Goal: Task Accomplishment & Management: Manage account settings

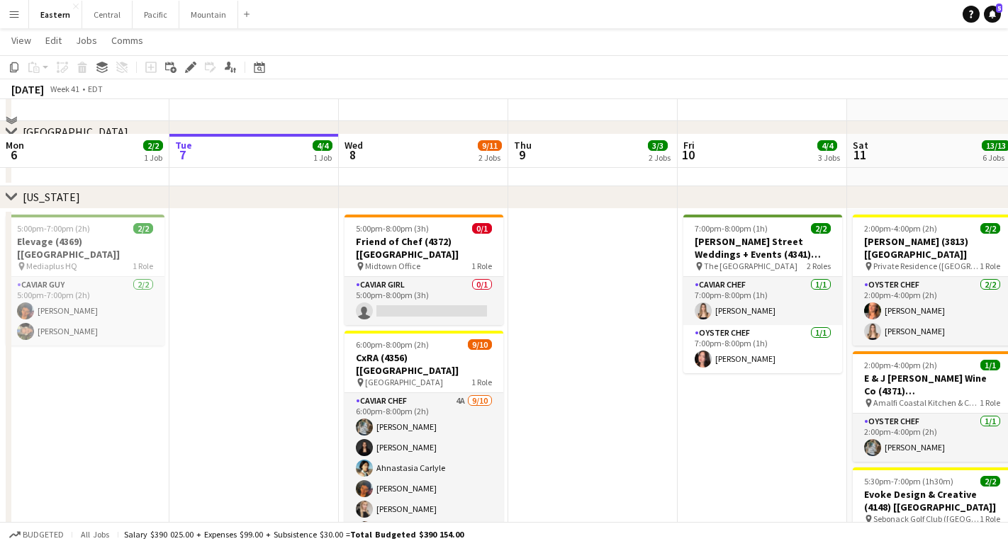
scroll to position [681, 0]
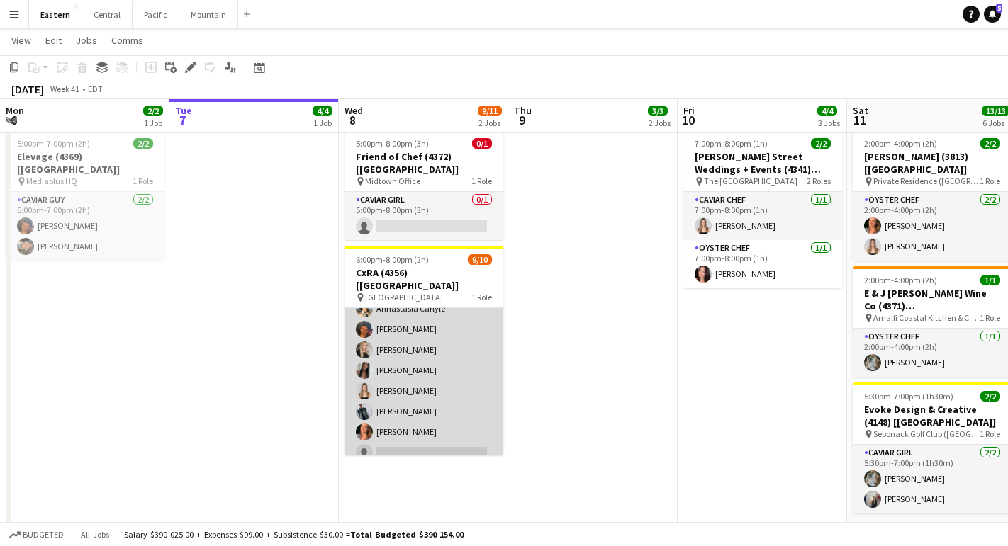
click at [381, 321] on app-card-role "Caviar Chef 4A [DATE] 6:00pm-8:00pm (2h) [PERSON_NAME] [PERSON_NAME] Ahnastasia…" at bounding box center [423, 350] width 159 height 233
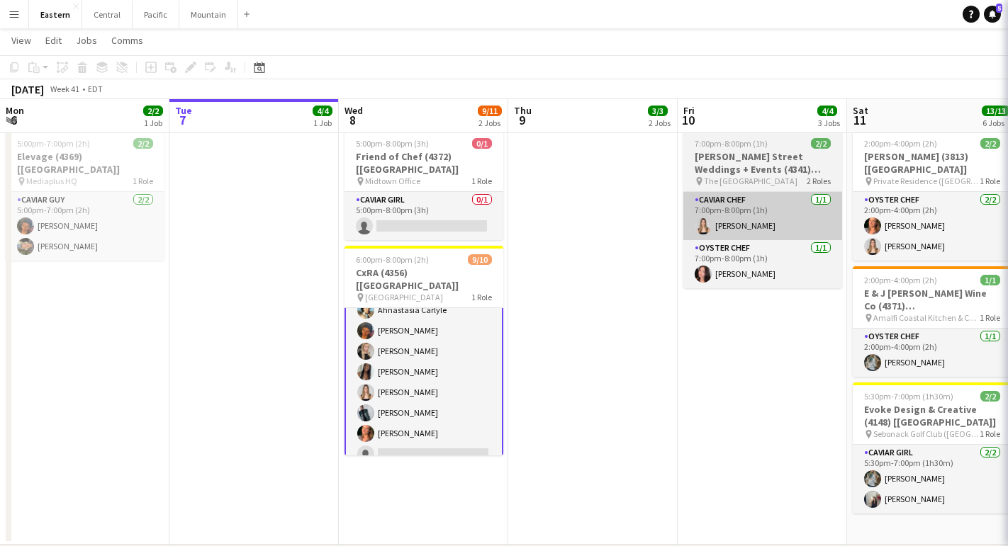
scroll to position [73, 0]
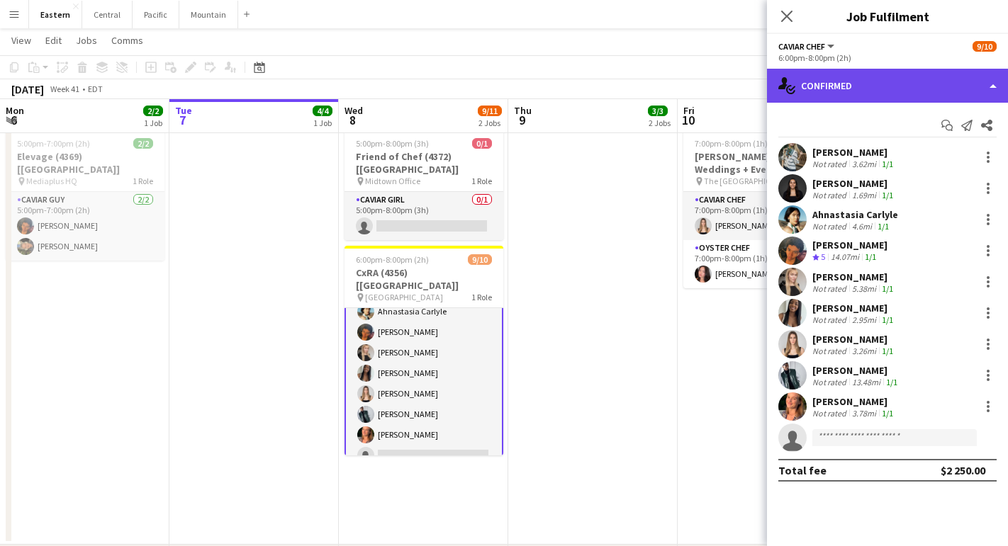
click at [915, 89] on div "single-neutral-actions-check-2 Confirmed" at bounding box center [887, 86] width 241 height 34
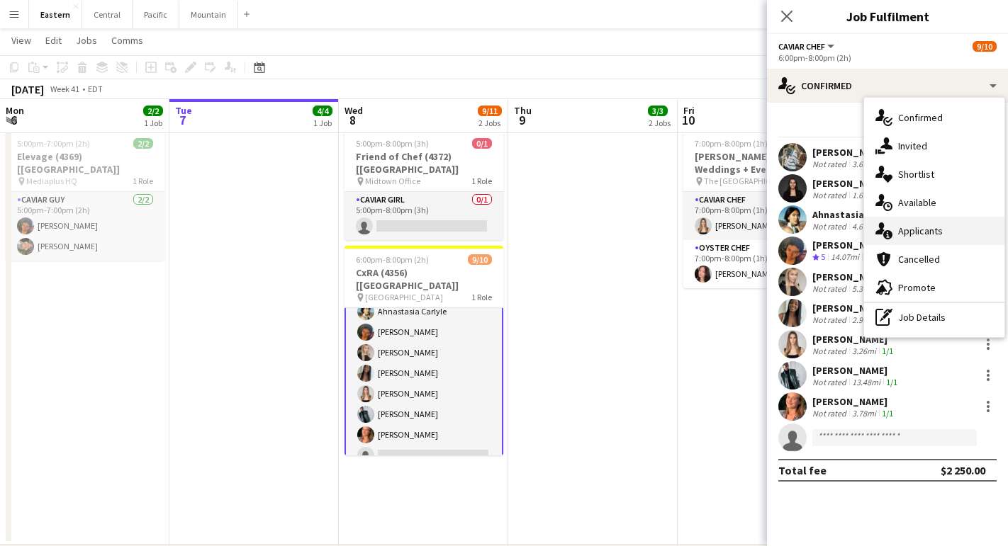
click at [912, 236] on span "Applicants" at bounding box center [920, 231] width 45 height 13
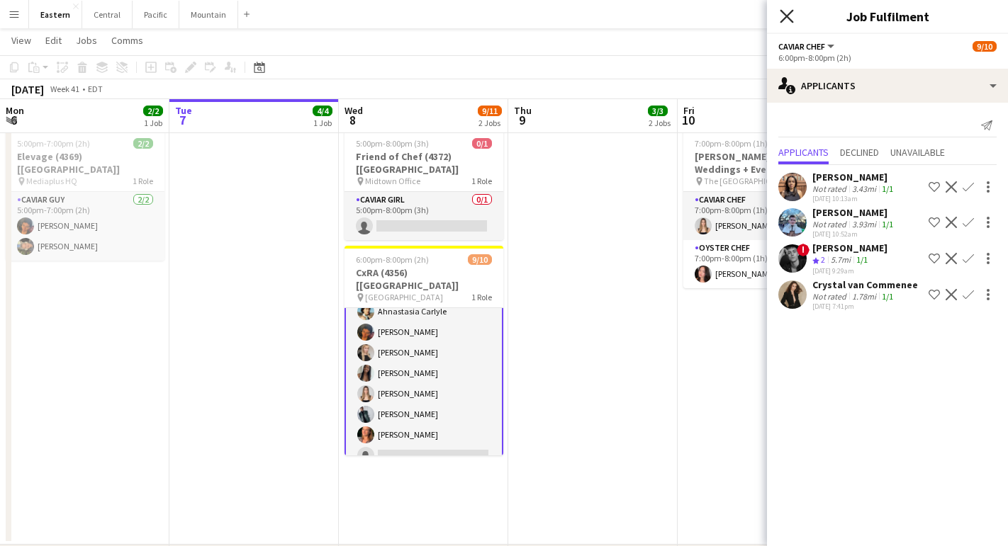
click at [788, 21] on icon "Close pop-in" at bounding box center [785, 15] width 13 height 13
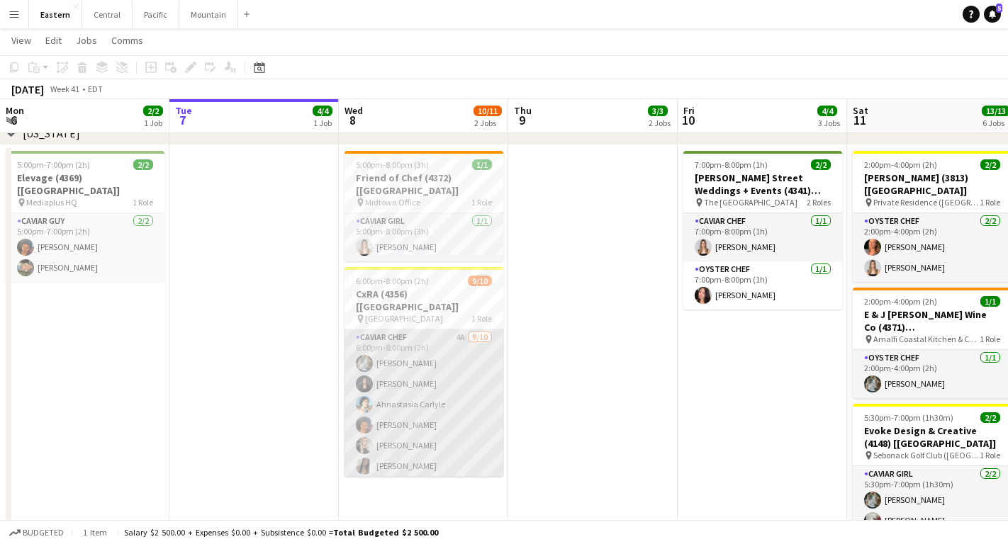
scroll to position [0, 0]
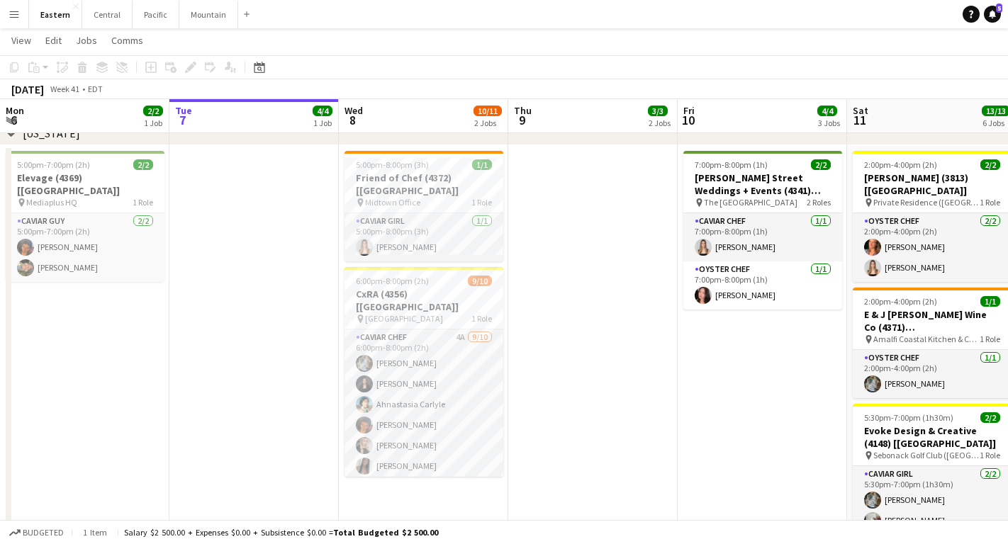
click at [302, 325] on app-date-cell at bounding box center [253, 356] width 169 height 422
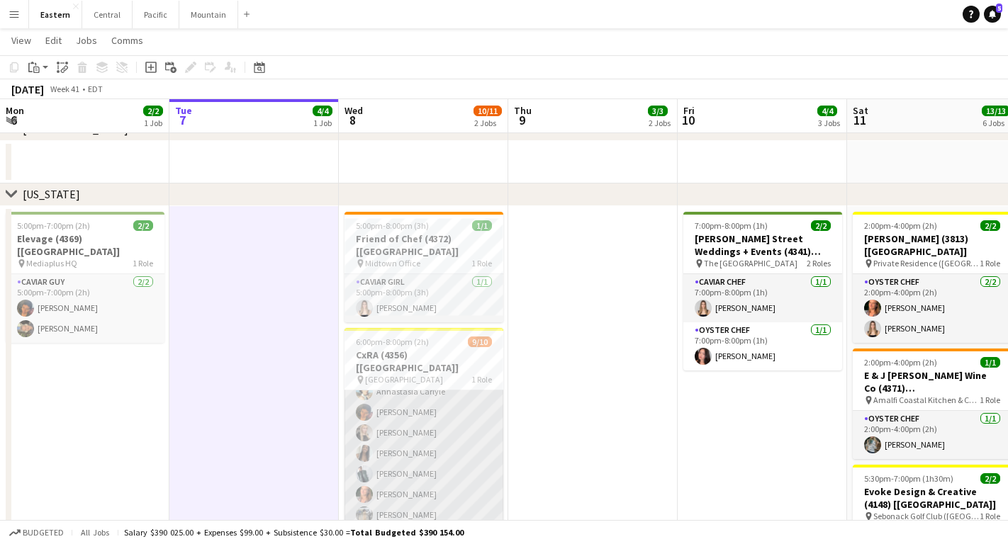
scroll to position [73, 0]
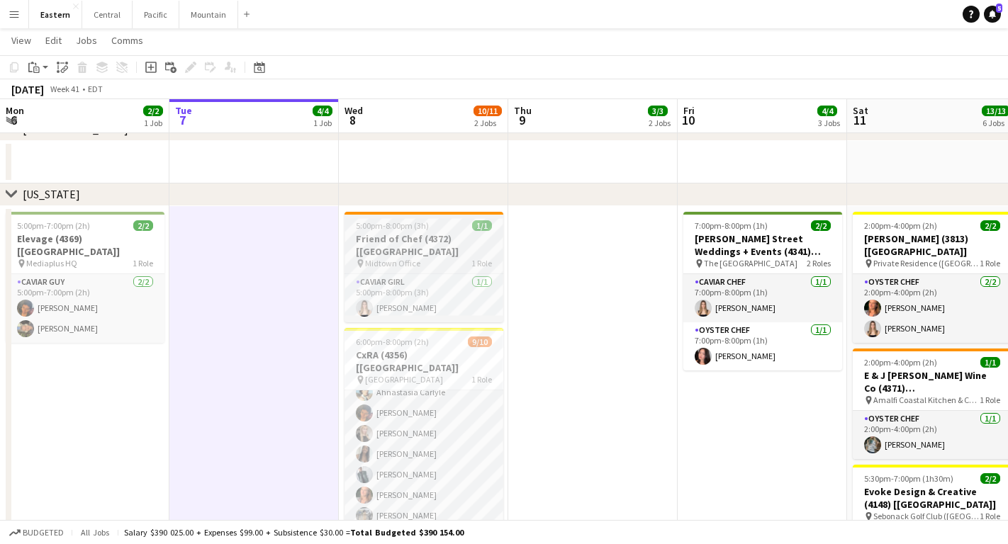
click at [490, 232] on h3 "Friend of Chef (4372) [[GEOGRAPHIC_DATA]]" at bounding box center [423, 245] width 159 height 26
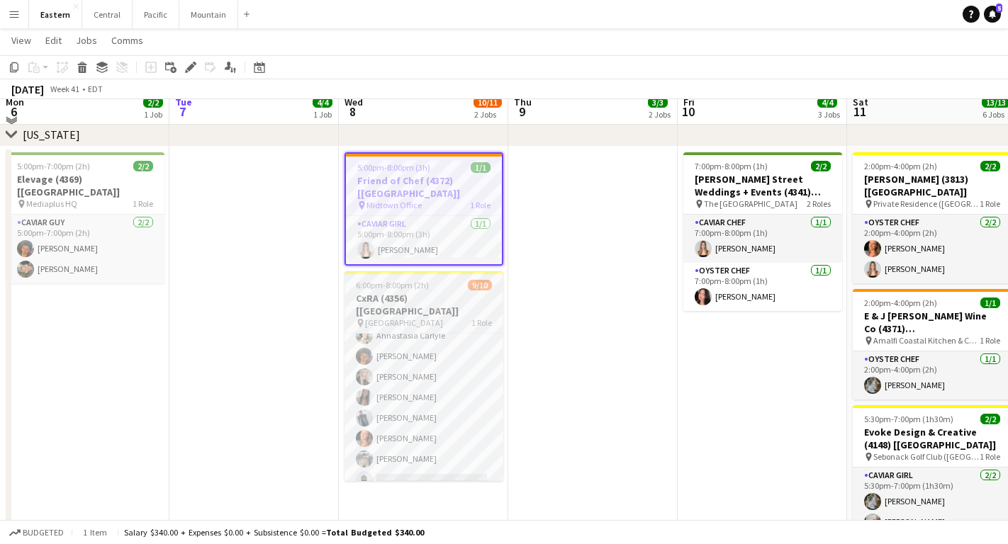
scroll to position [650, 0]
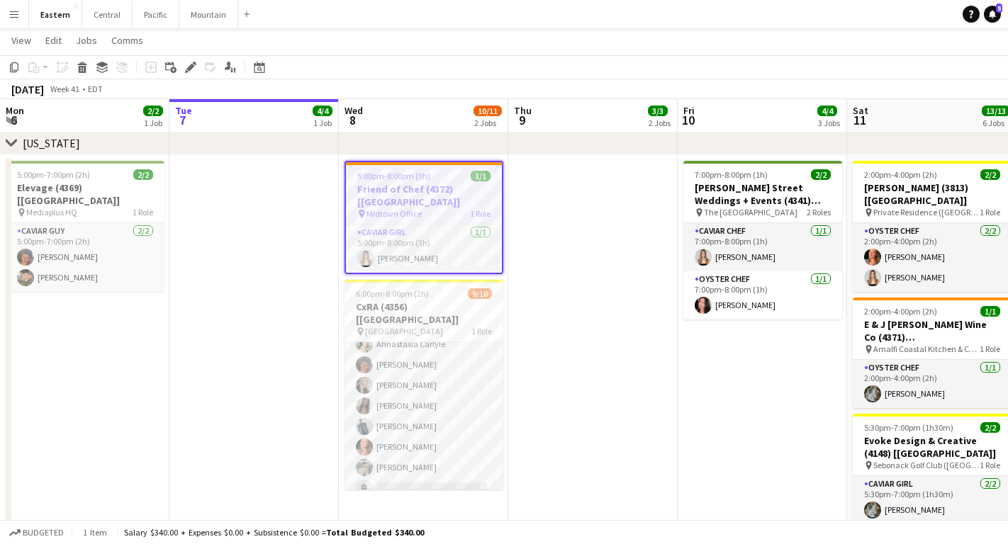
click at [542, 227] on app-date-cell at bounding box center [592, 366] width 169 height 422
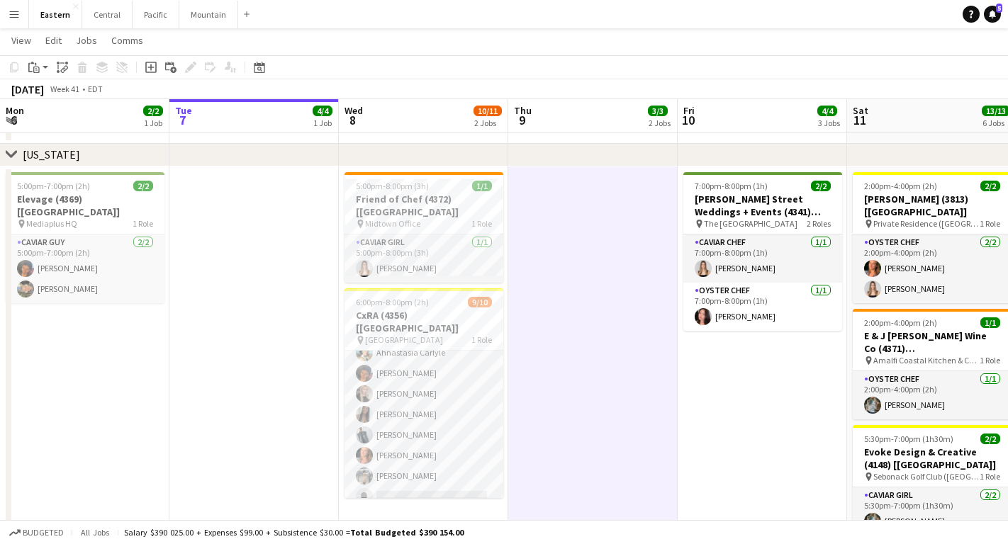
scroll to position [73, 0]
click at [151, 21] on button "Pacific Close" at bounding box center [156, 15] width 47 height 28
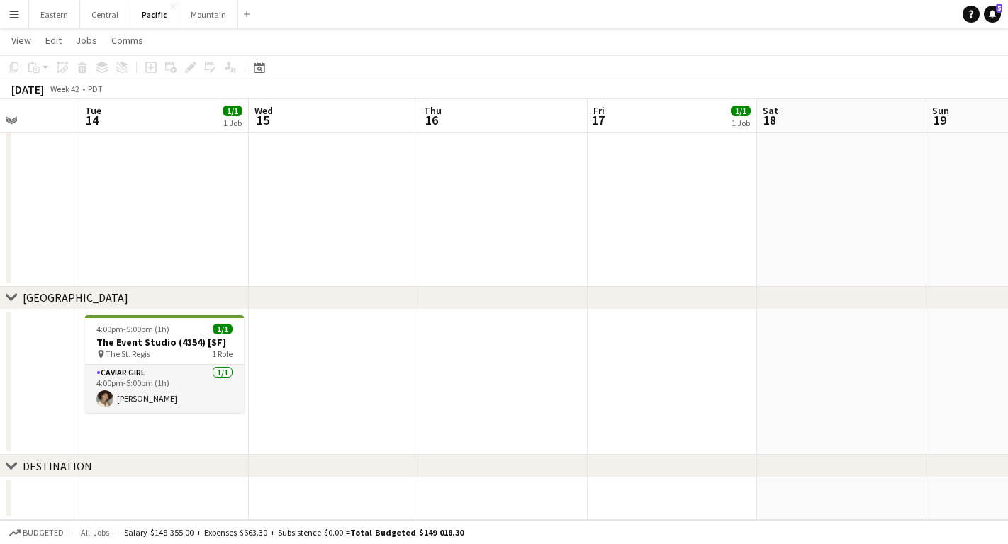
scroll to position [0, 390]
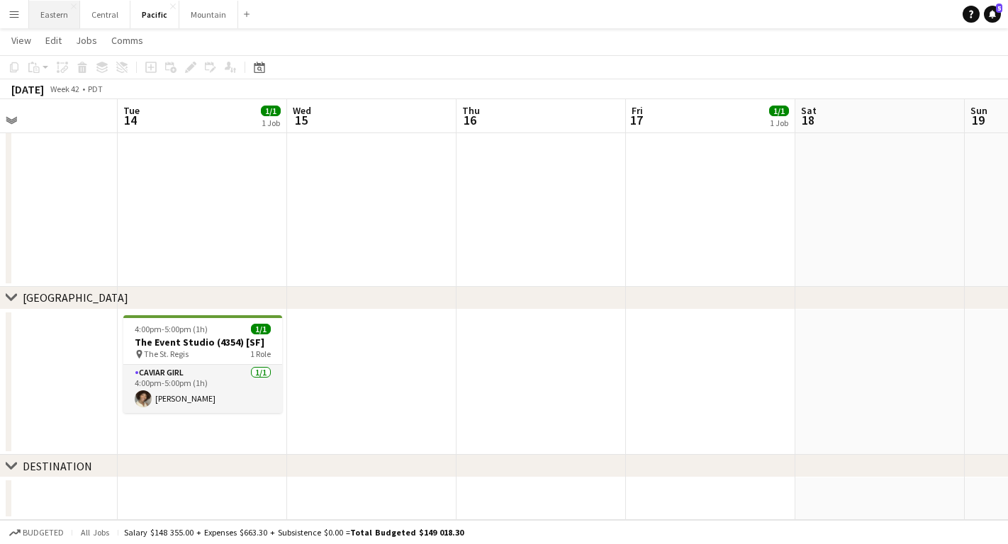
click at [43, 6] on button "Eastern Close" at bounding box center [54, 15] width 51 height 28
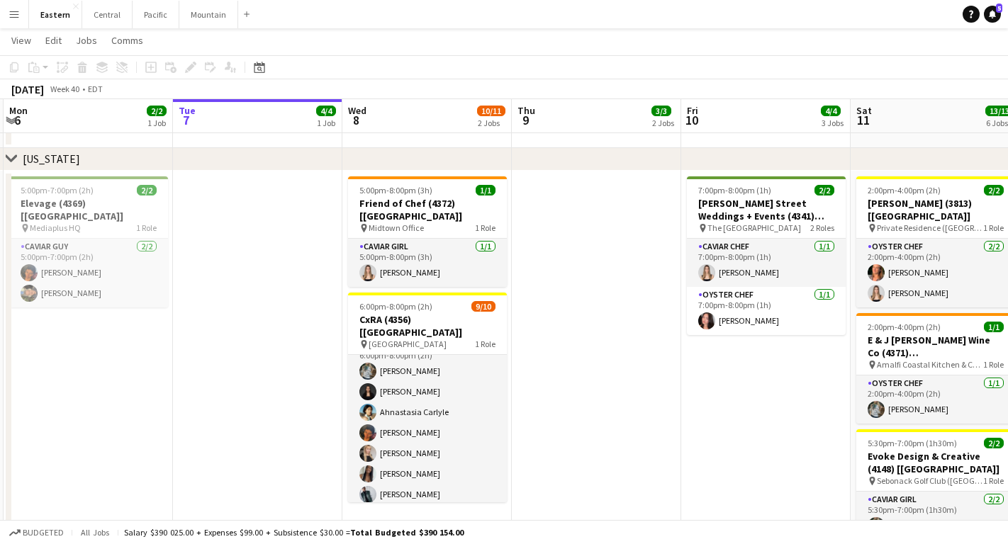
scroll to position [13, 0]
click at [156, 21] on button "Pacific Close" at bounding box center [156, 15] width 47 height 28
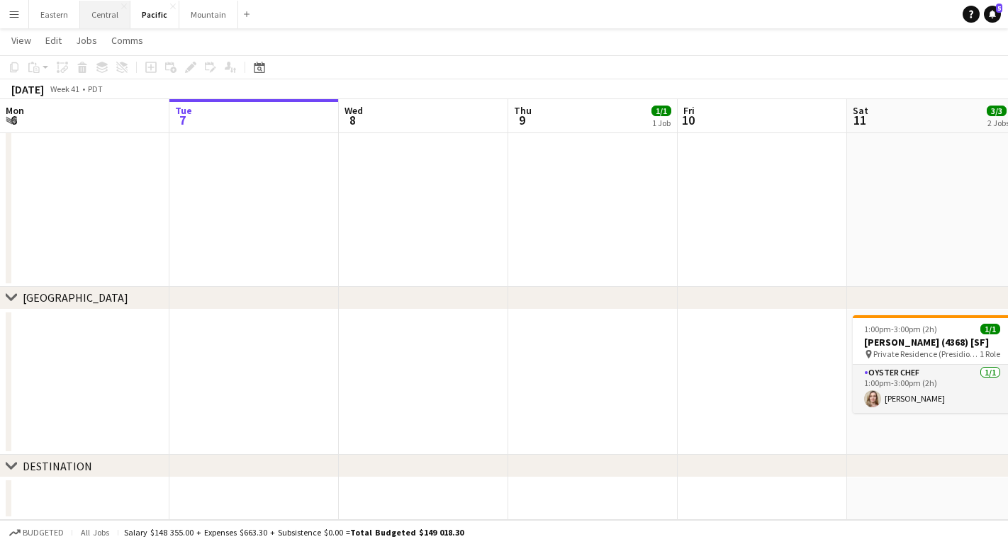
scroll to position [405, 0]
click at [197, 20] on button "Mountain Close" at bounding box center [208, 15] width 59 height 28
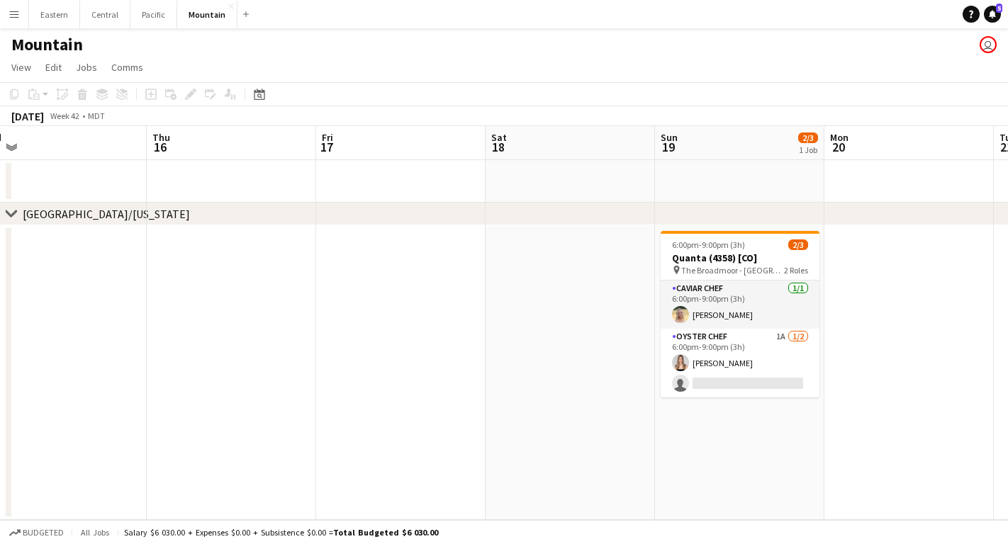
scroll to position [0, 533]
click at [142, 18] on button "Pacific Close" at bounding box center [153, 15] width 47 height 28
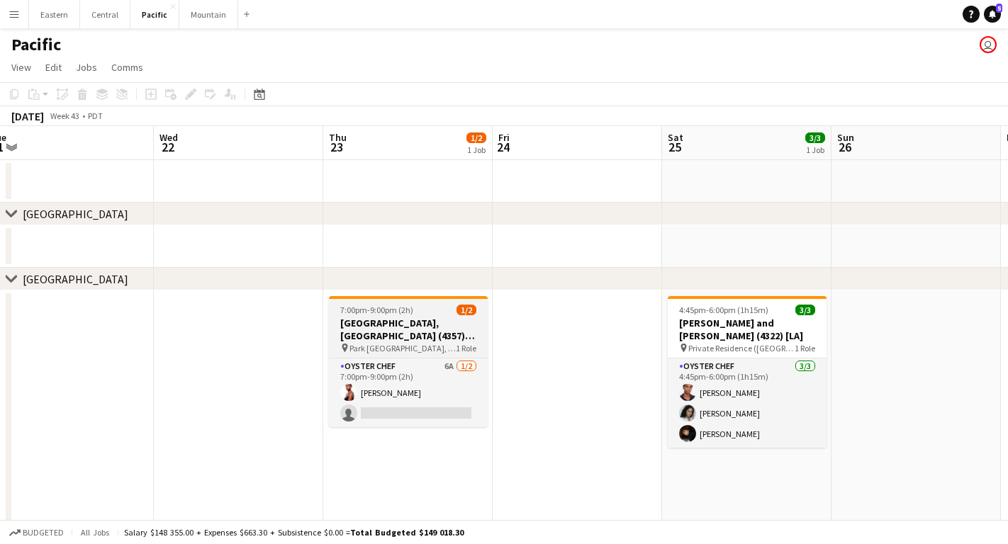
scroll to position [0, 526]
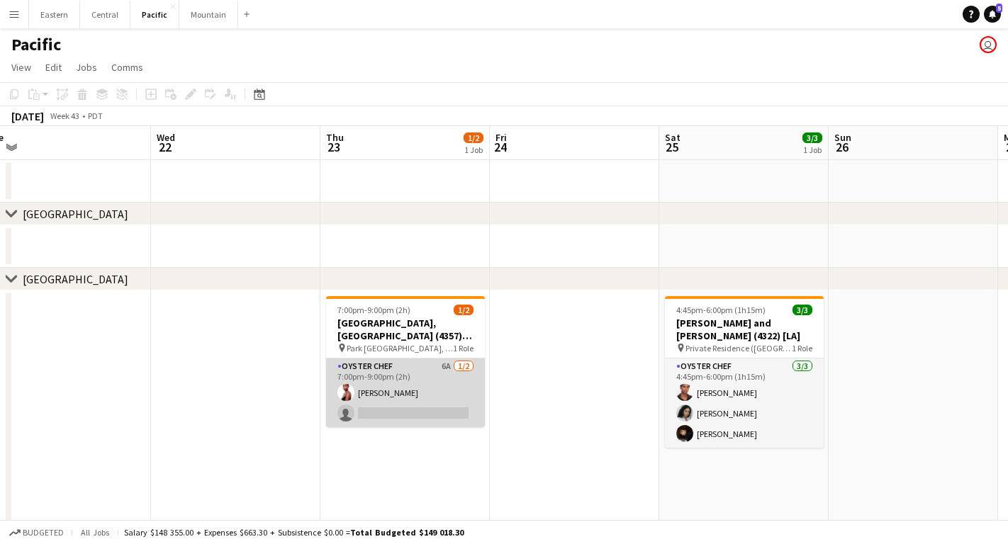
click at [383, 393] on app-card-role "Oyster Chef 6A [DATE] 7:00pm-9:00pm (2h) [PERSON_NAME] single-neutral-actions" at bounding box center [405, 393] width 159 height 69
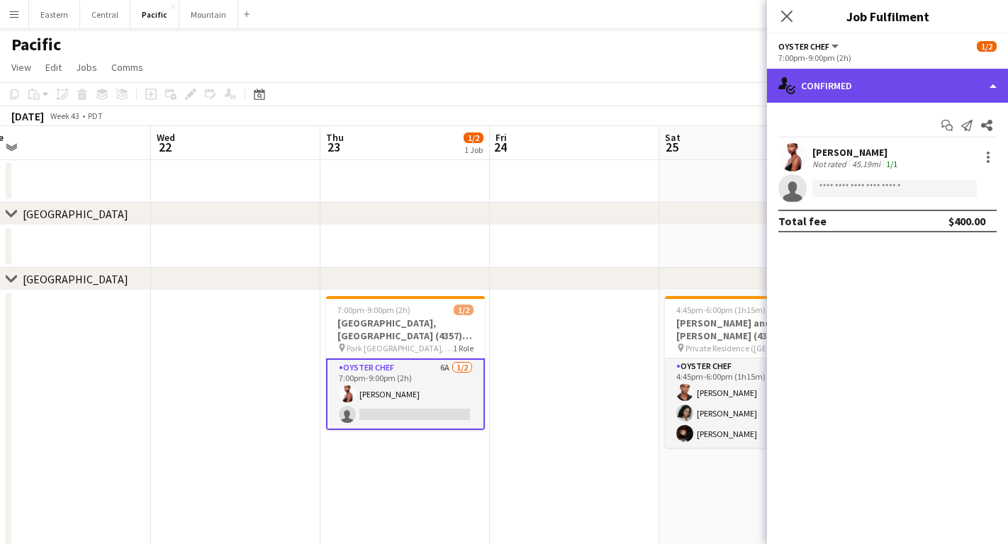
click at [816, 94] on div "single-neutral-actions-check-2 Confirmed" at bounding box center [887, 86] width 241 height 34
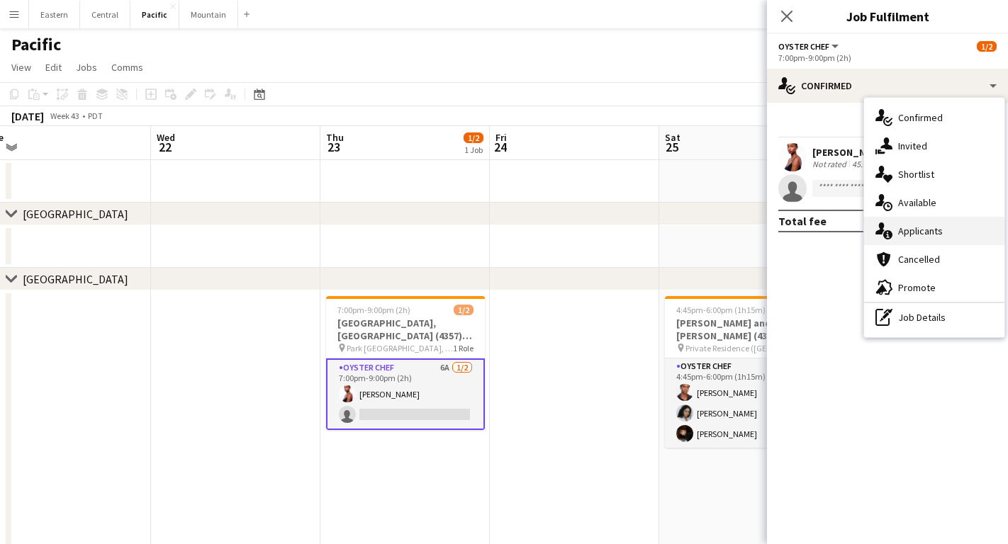
click at [911, 229] on span "Applicants" at bounding box center [920, 231] width 45 height 13
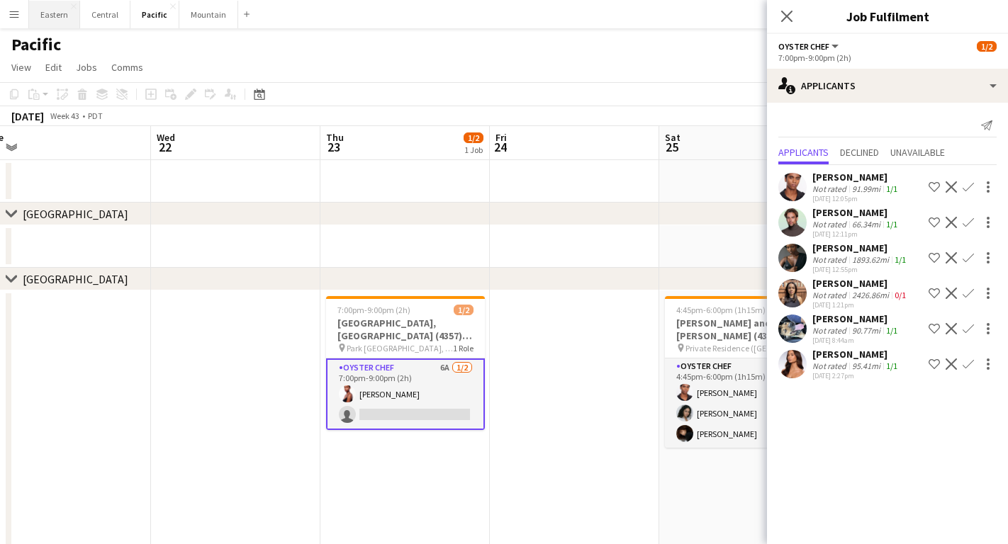
click at [62, 21] on button "Eastern Close" at bounding box center [54, 15] width 51 height 28
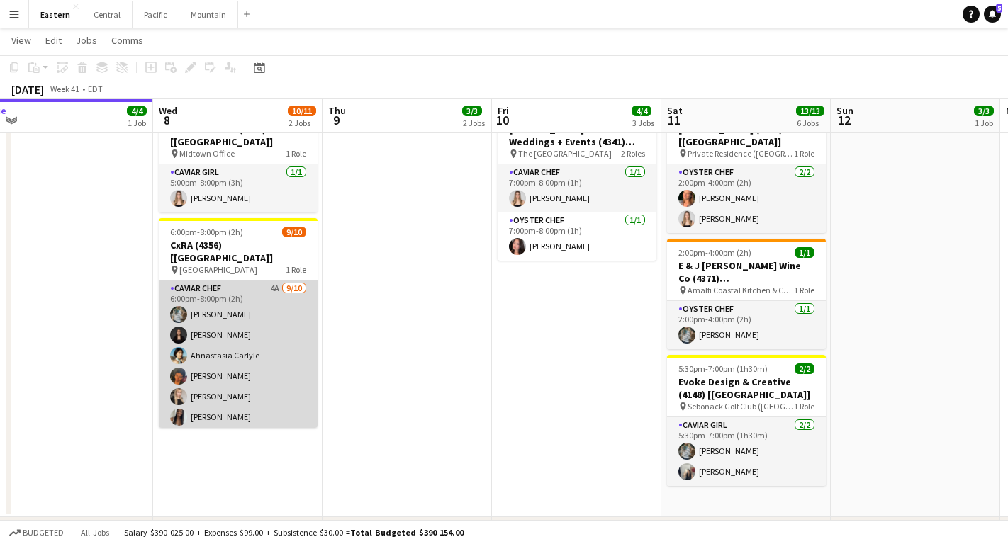
scroll to position [-1, 0]
click at [222, 334] on app-card-role "Caviar Chef 4A [DATE] 6:00pm-8:00pm (2h) [PERSON_NAME] [PERSON_NAME] Ahnastasia…" at bounding box center [238, 397] width 159 height 233
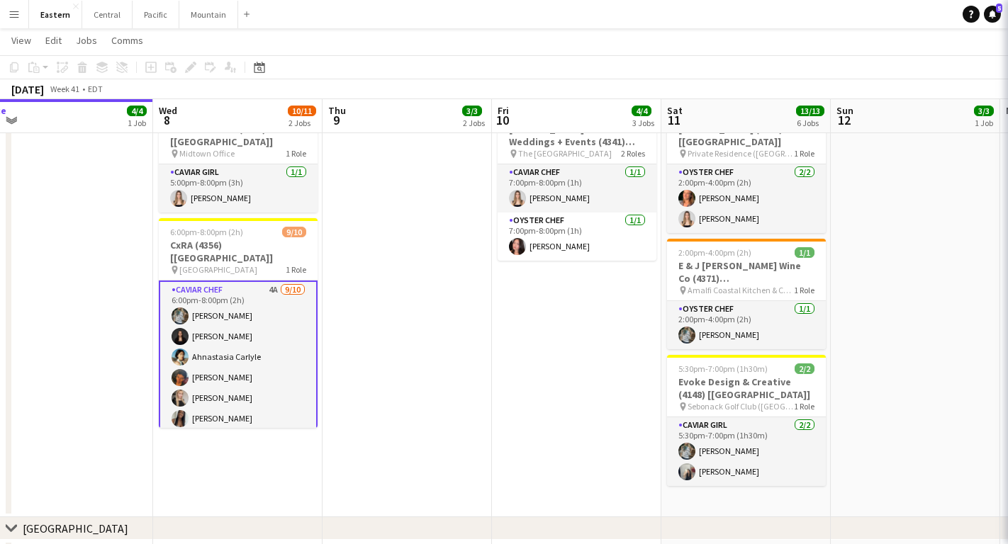
scroll to position [0, 0]
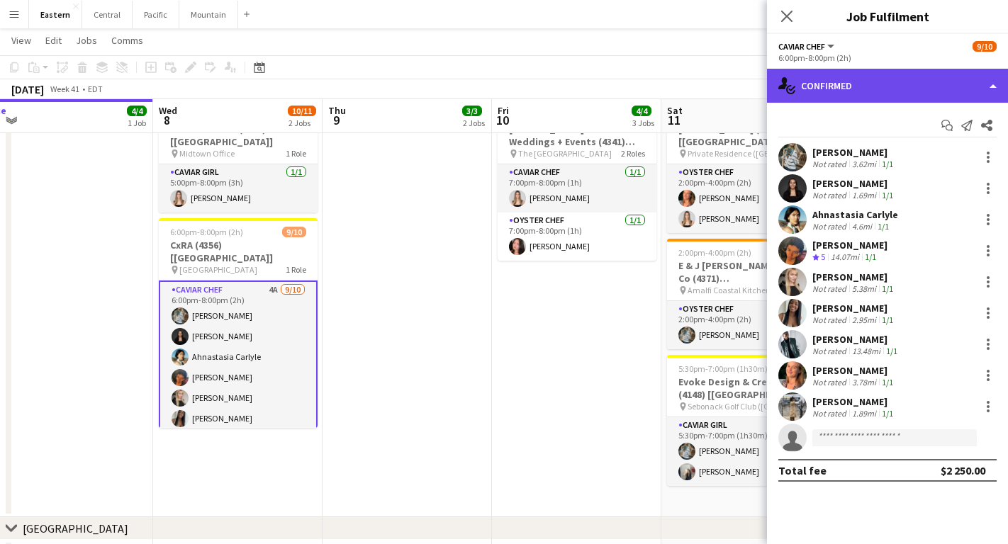
click at [808, 96] on div "single-neutral-actions-check-2 Confirmed" at bounding box center [887, 86] width 241 height 34
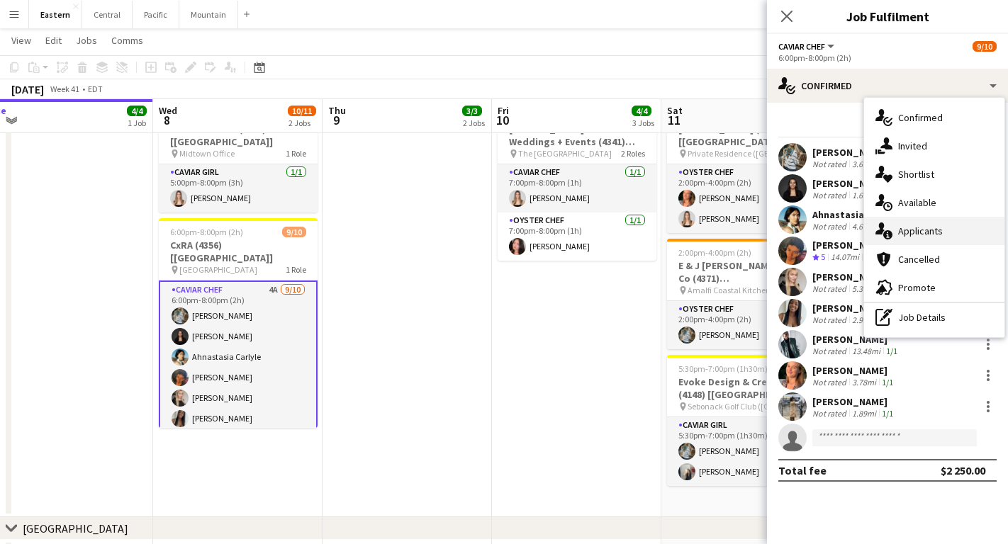
click at [896, 223] on div "single-neutral-actions-information Applicants" at bounding box center [934, 231] width 140 height 28
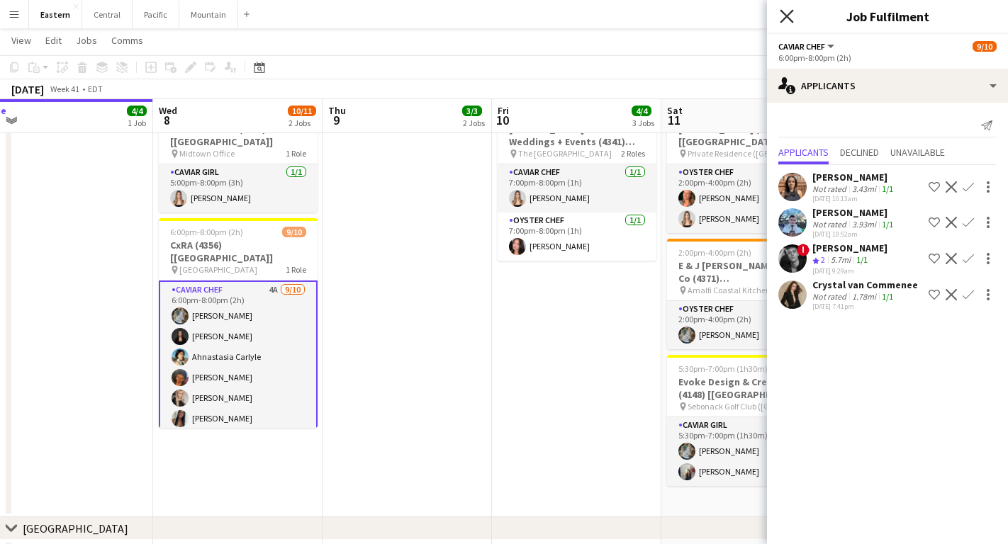
click at [787, 12] on icon "Close pop-in" at bounding box center [785, 15] width 13 height 13
